Goal: Download file/media

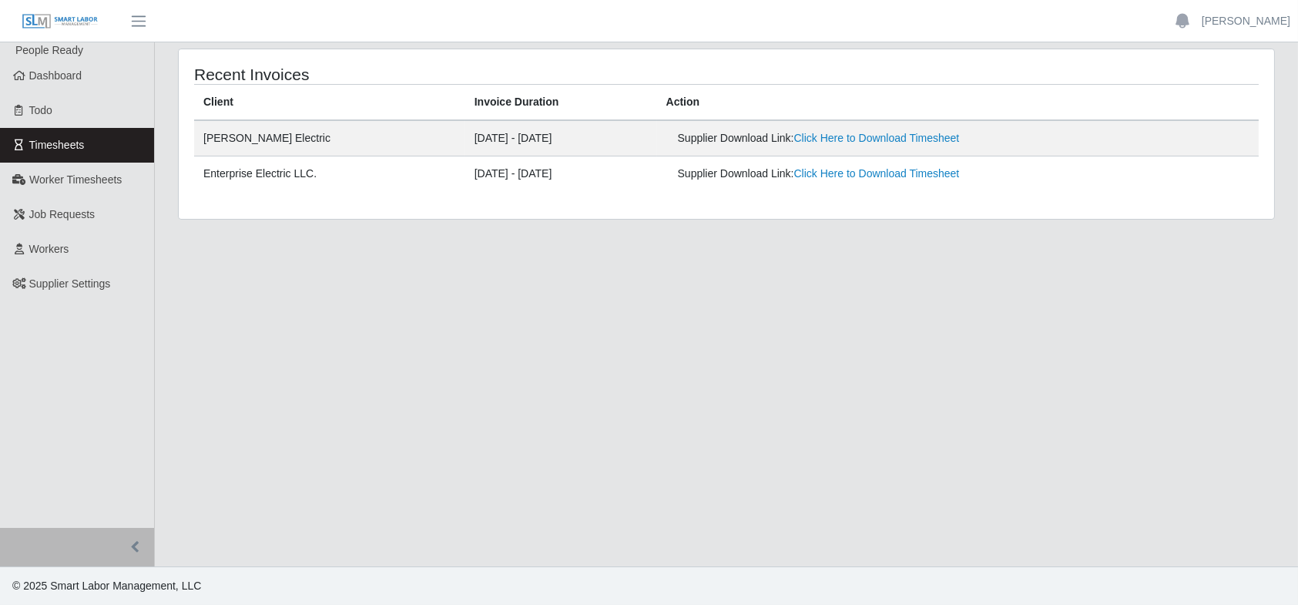
click at [505, 407] on main "Recent Invoices Client Invoice Duration Action [PERSON_NAME] Electric [DATE] - …" at bounding box center [726, 304] width 1143 height 524
click at [731, 135] on link "Click Here to Download Timesheet" at bounding box center [877, 138] width 166 height 12
click at [731, 139] on link "Click Here to Download Timesheet" at bounding box center [877, 138] width 166 height 12
click at [73, 139] on span "Timesheets" at bounding box center [56, 145] width 55 height 12
click at [52, 182] on span "Worker Timesheets" at bounding box center [75, 179] width 92 height 12
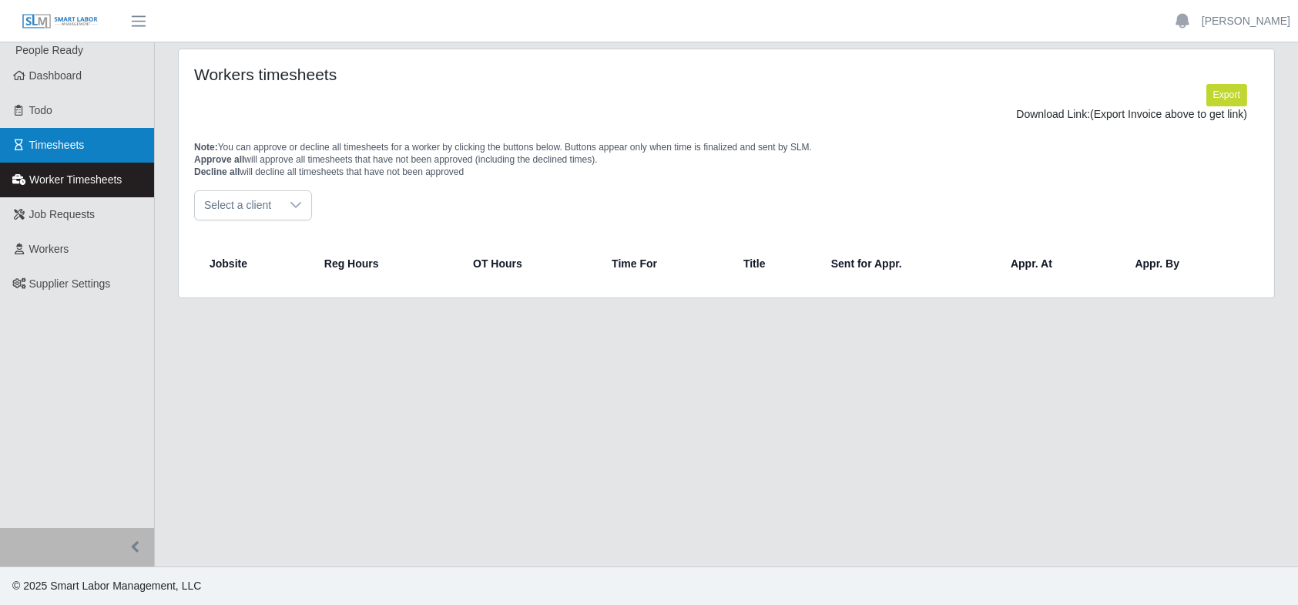
click at [59, 139] on span "Timesheets" at bounding box center [56, 145] width 55 height 12
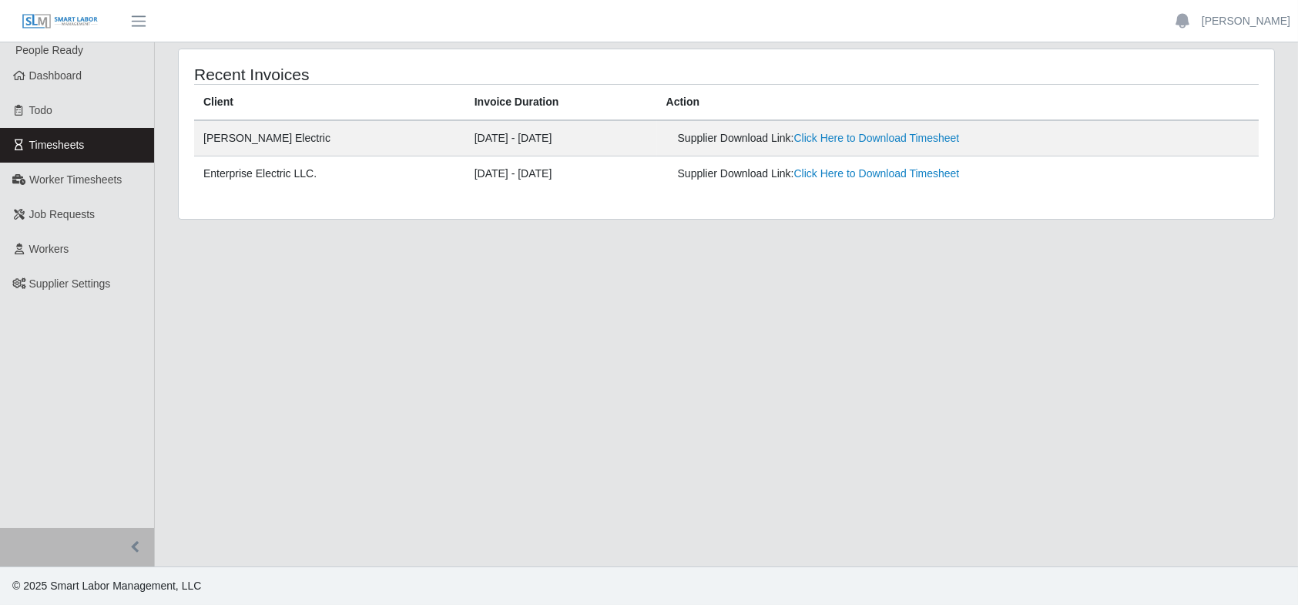
click at [511, 464] on main "Recent Invoices Client Invoice Duration Action [PERSON_NAME] Electric [DATE] - …" at bounding box center [726, 304] width 1143 height 524
click at [750, 452] on main "Recent Invoices Client Invoice Duration Action [PERSON_NAME] Electric [DATE] - …" at bounding box center [726, 304] width 1143 height 524
